Goal: Communication & Community: Answer question/provide support

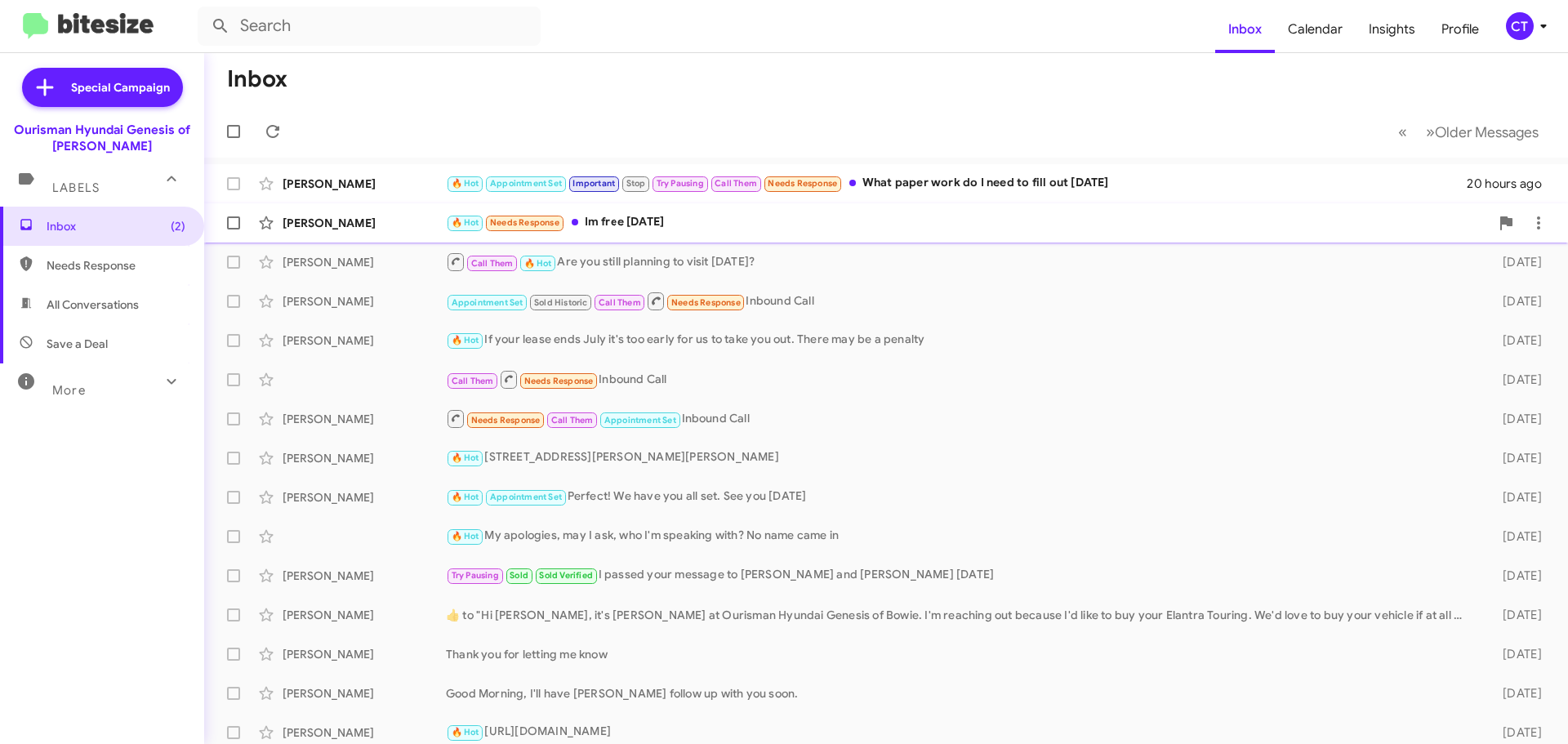
click at [593, 214] on div "🔥 Hot Needs Response Im free [DATE]" at bounding box center [968, 223] width 1044 height 19
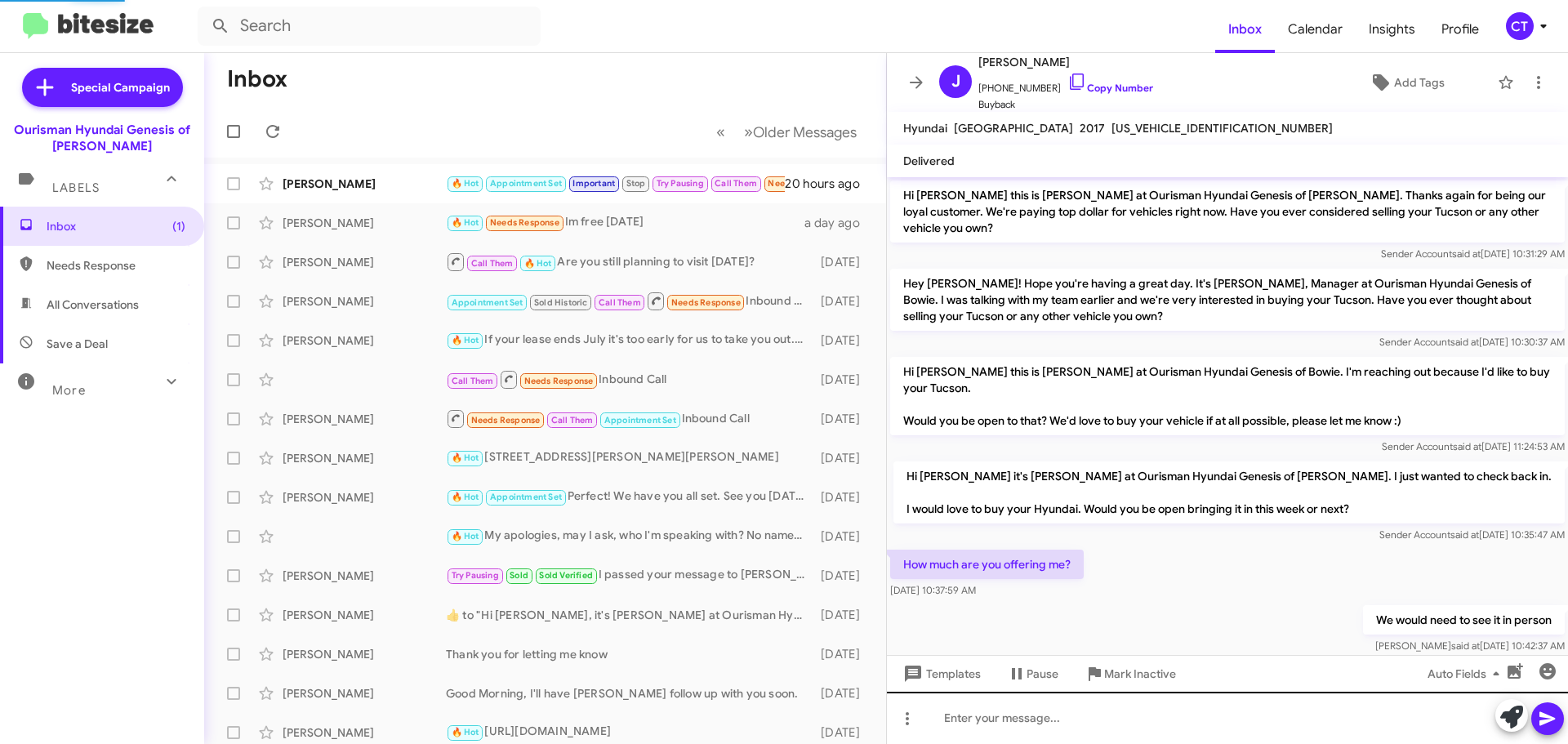
scroll to position [114, 0]
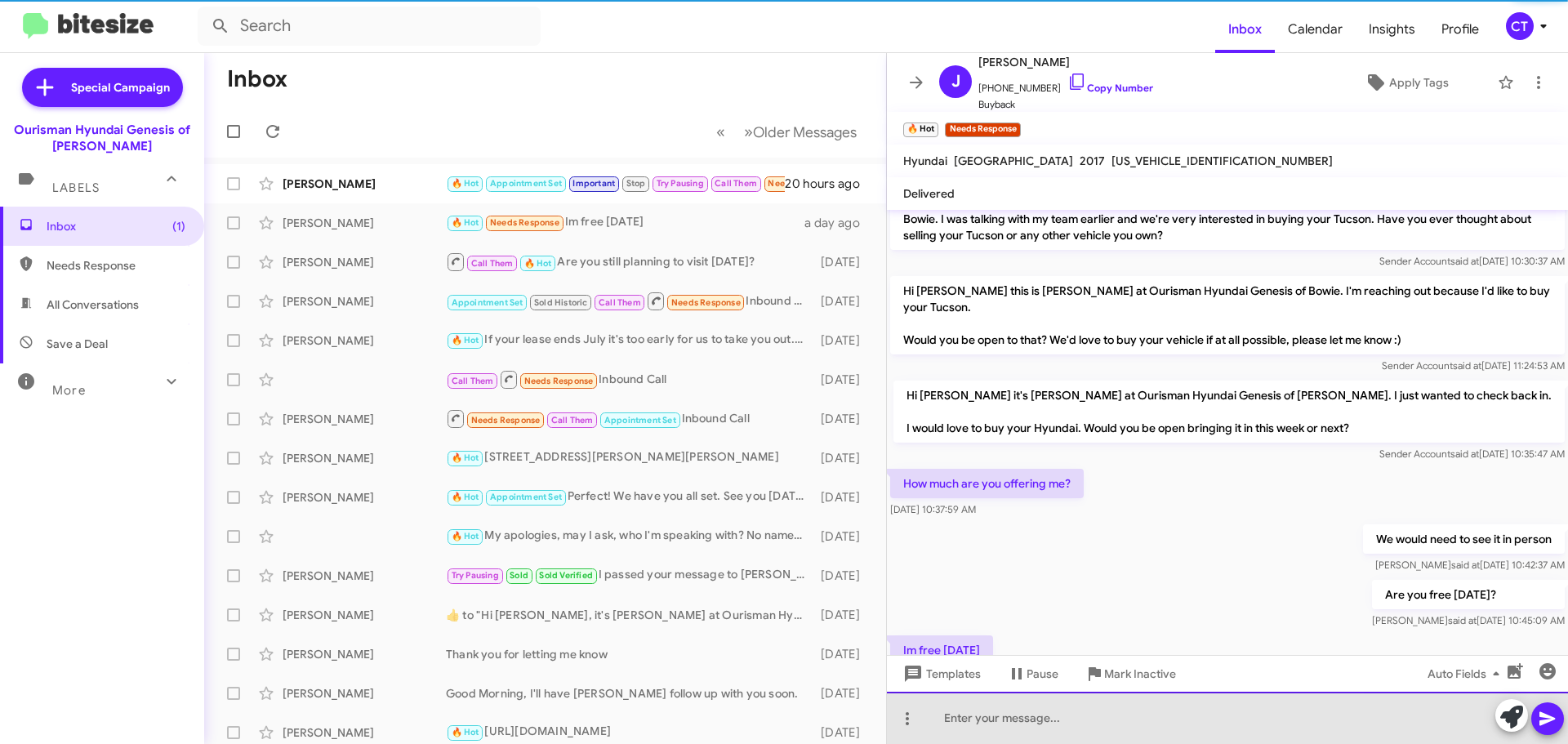
click at [1051, 719] on div at bounding box center [1228, 718] width 681 height 53
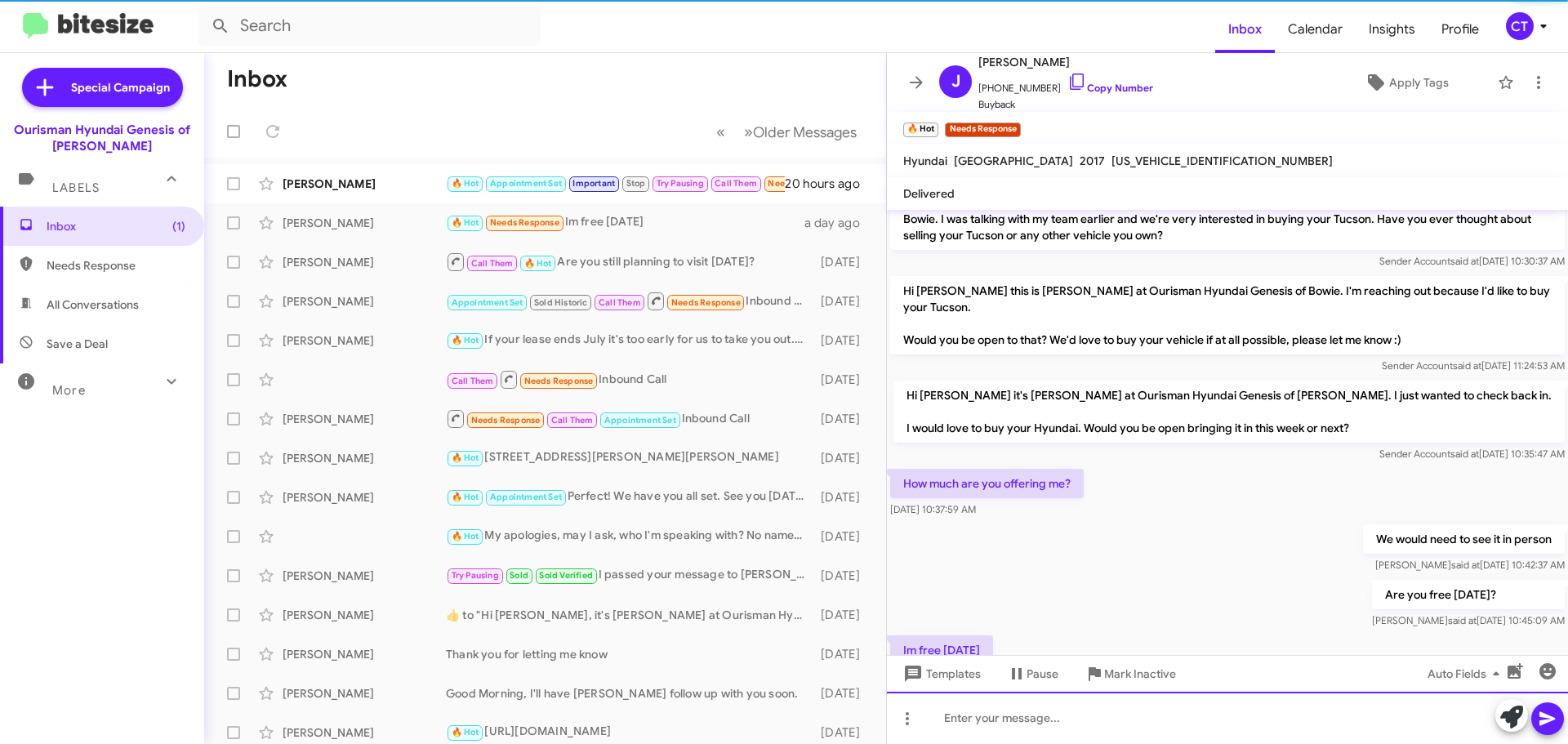
scroll to position [0, 0]
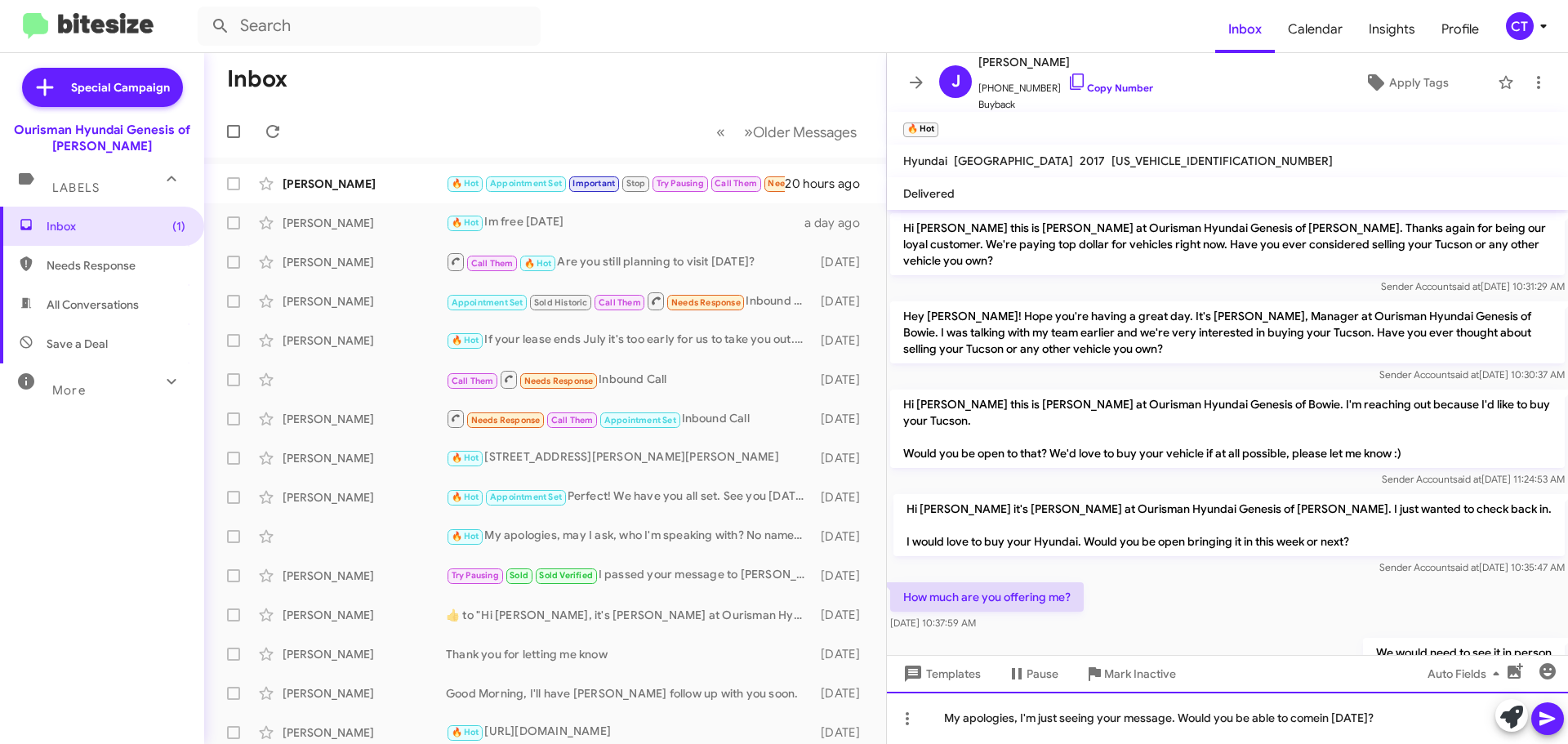
click at [1322, 721] on div "My apologies, I'm just seeing your message. Would you be able to comein [DATE]?" at bounding box center [1228, 718] width 681 height 53
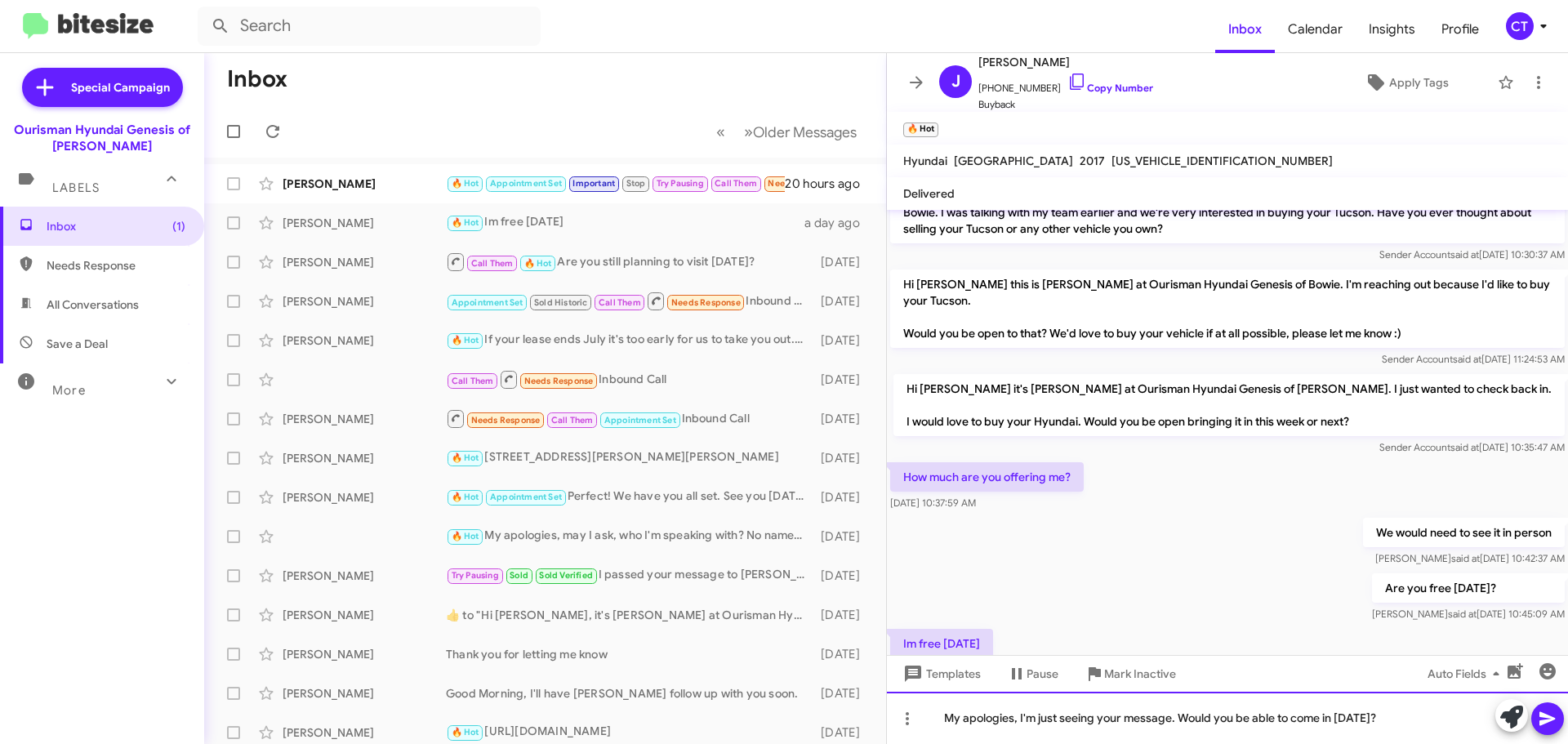
scroll to position [206, 0]
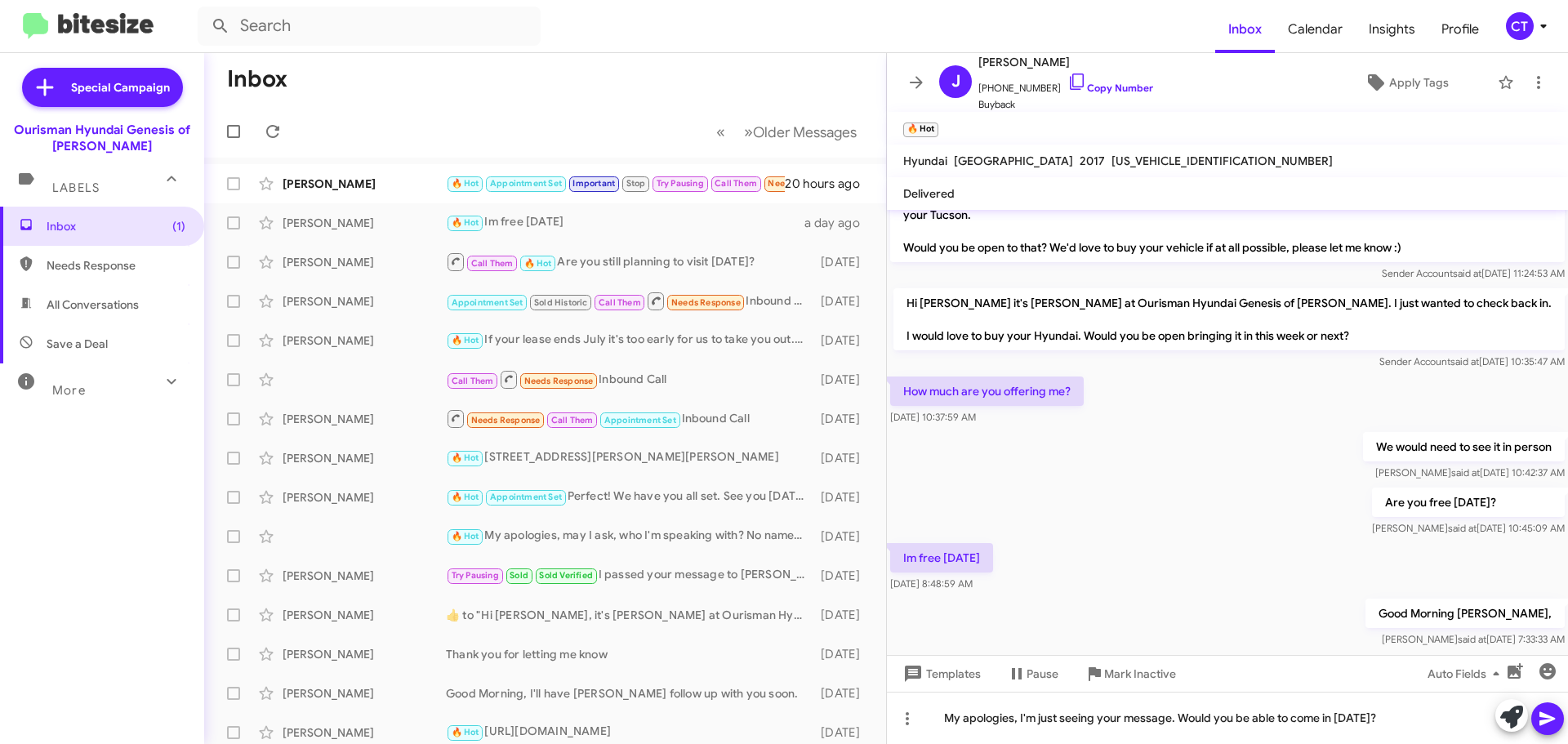
click at [1549, 708] on icon at bounding box center [1547, 718] width 20 height 20
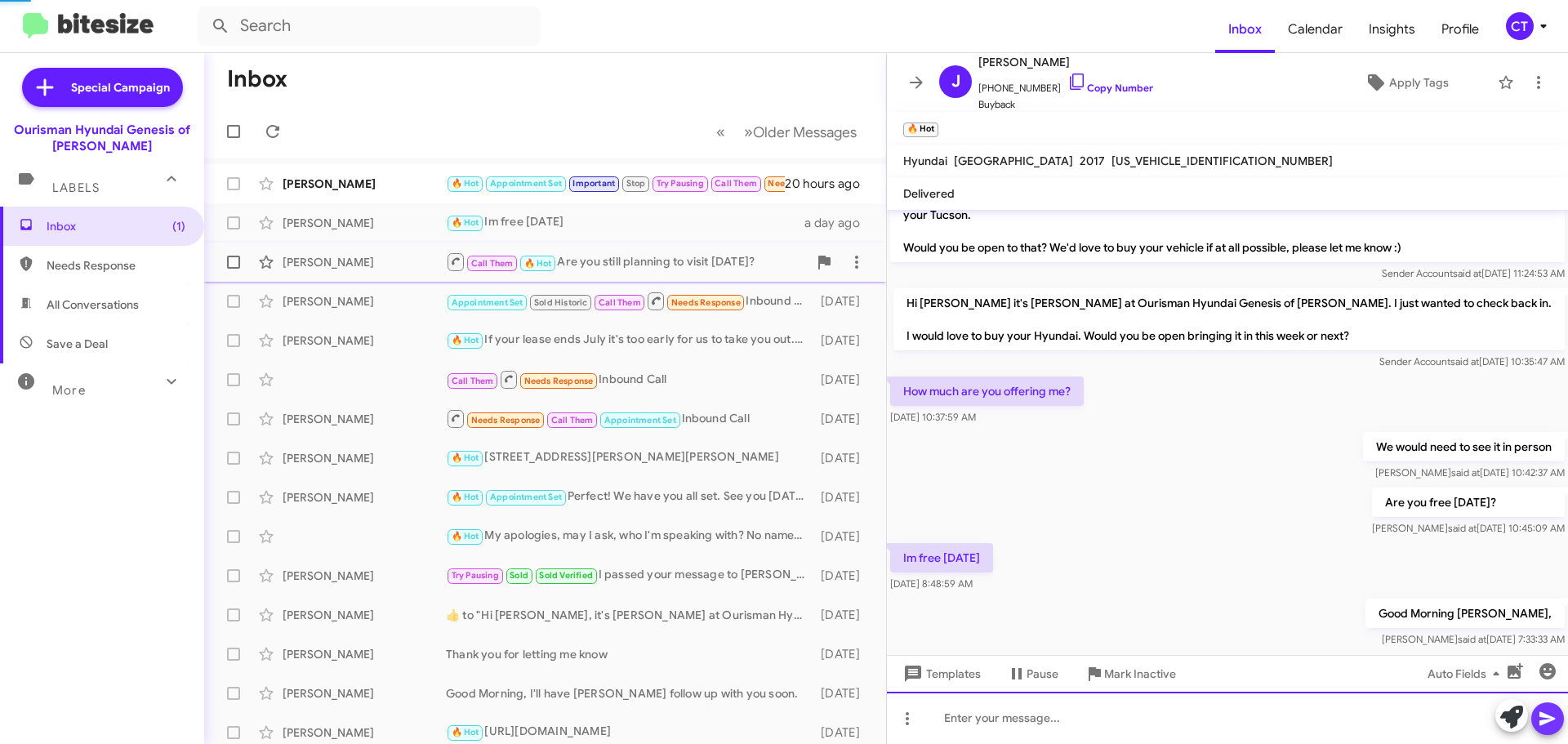
scroll to position [0, 0]
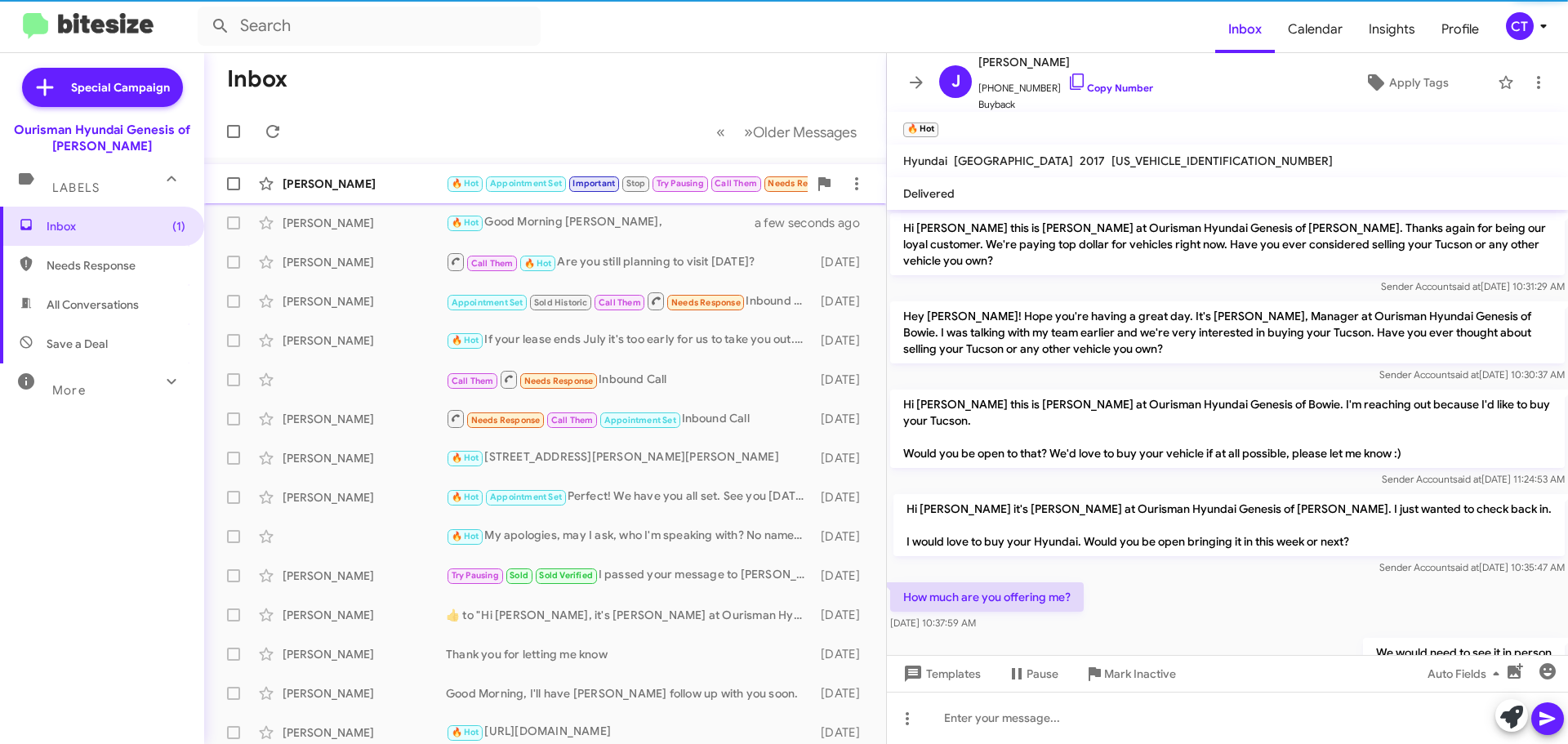
click at [409, 190] on div "[PERSON_NAME]" at bounding box center [364, 183] width 164 height 16
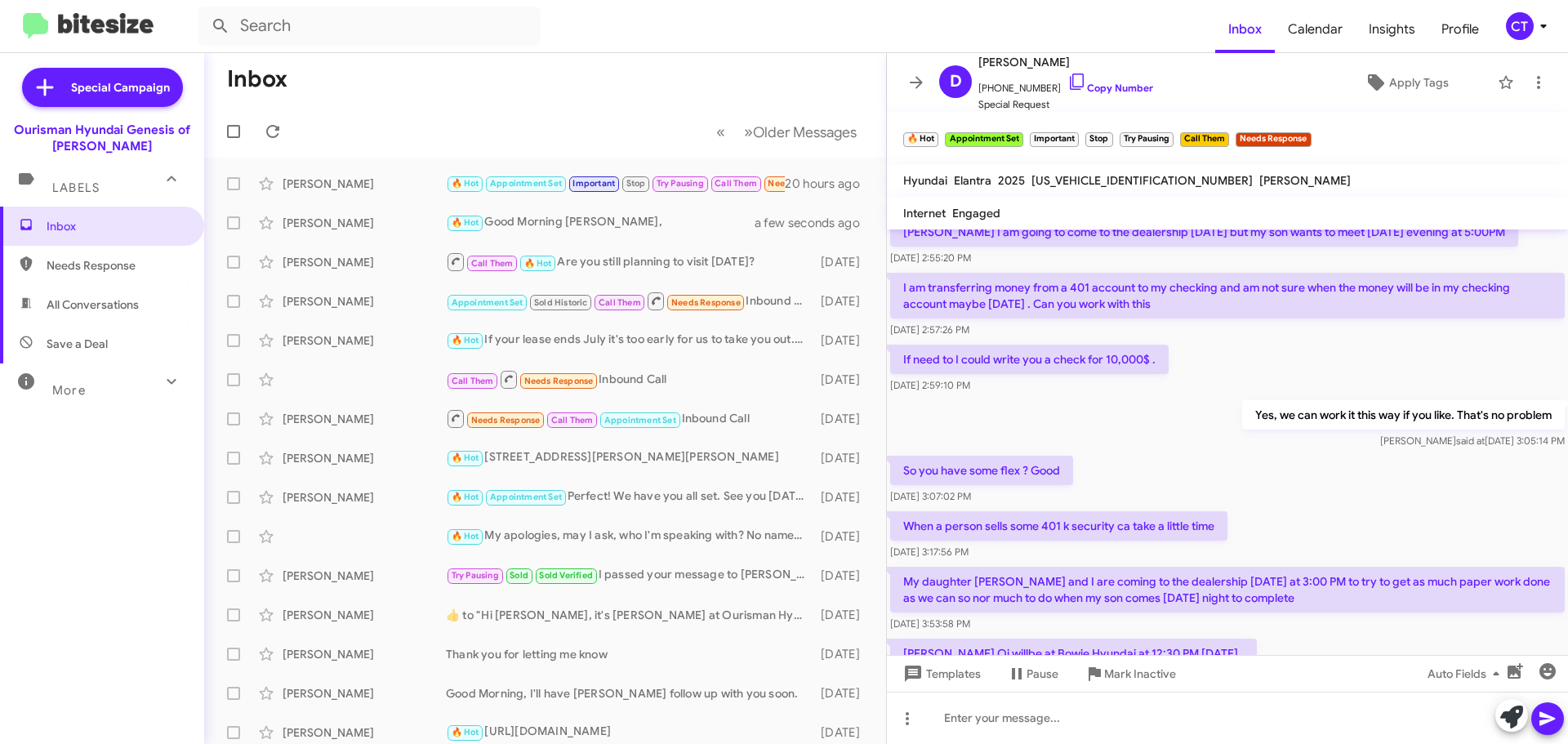
scroll to position [848, 0]
